Goal: Check status: Check status

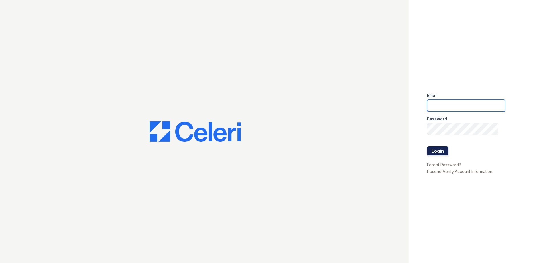
type input "Renewwaltham@trinity-pm.com"
click at [440, 151] on button "Login" at bounding box center [437, 150] width 21 height 9
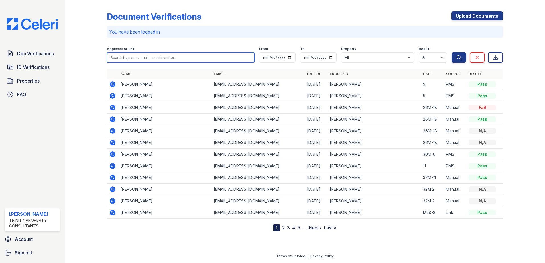
click at [120, 57] on input "search" at bounding box center [181, 57] width 148 height 10
type input "ail"
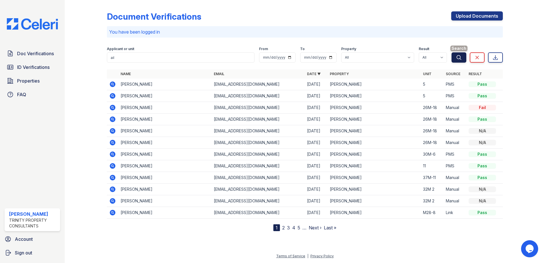
click at [459, 57] on icon "submit" at bounding box center [459, 58] width 6 height 6
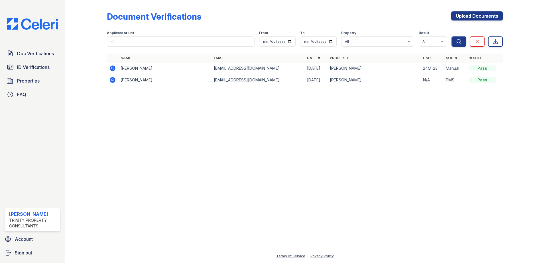
click at [113, 69] on icon at bounding box center [112, 68] width 7 height 7
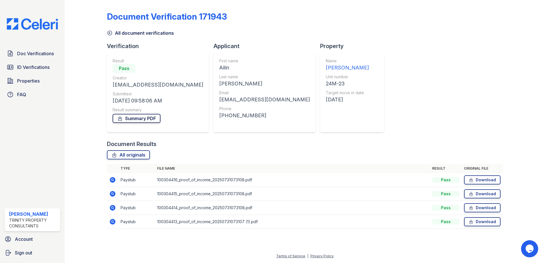
click at [132, 119] on link "Summary PDF" at bounding box center [137, 118] width 48 height 9
click at [42, 52] on span "Doc Verifications" at bounding box center [35, 53] width 37 height 7
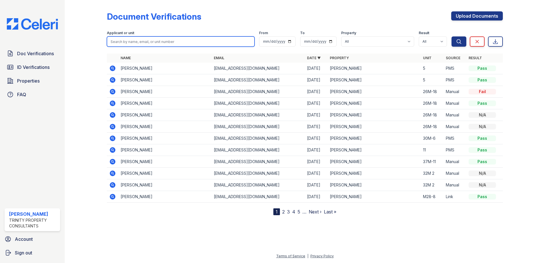
click at [124, 42] on input "search" at bounding box center [181, 41] width 148 height 10
type input "jeniffer pimentel"
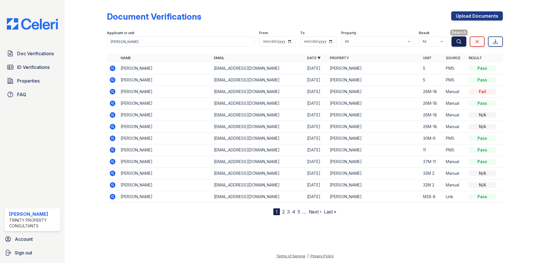
click at [462, 41] on button "Search" at bounding box center [458, 41] width 15 height 10
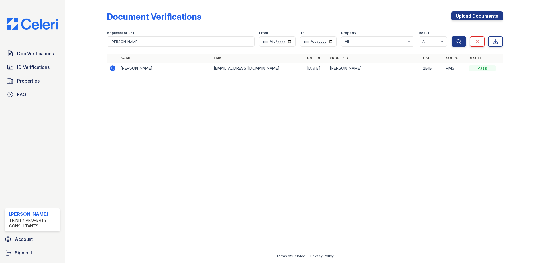
click at [112, 66] on icon at bounding box center [113, 69] width 6 height 6
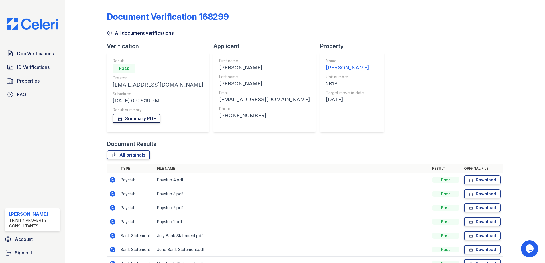
click at [138, 121] on link "Summary PDF" at bounding box center [137, 118] width 48 height 9
